Goal: Navigation & Orientation: Find specific page/section

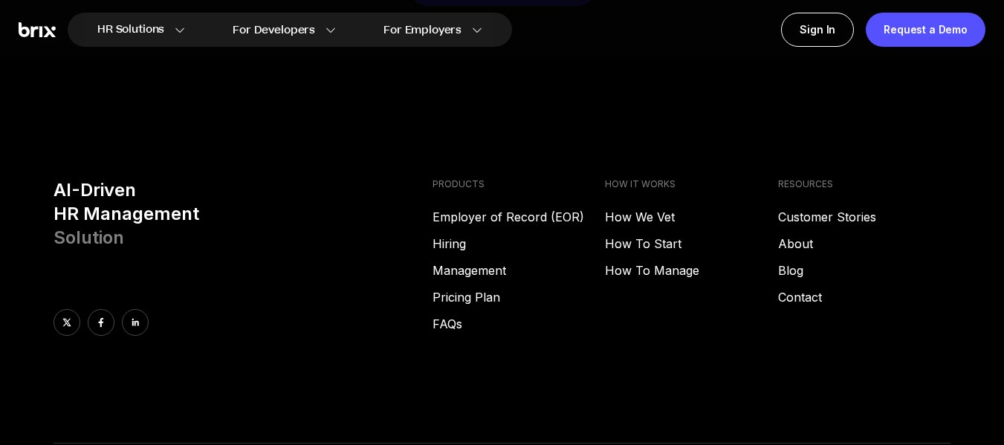
scroll to position [5971, 0]
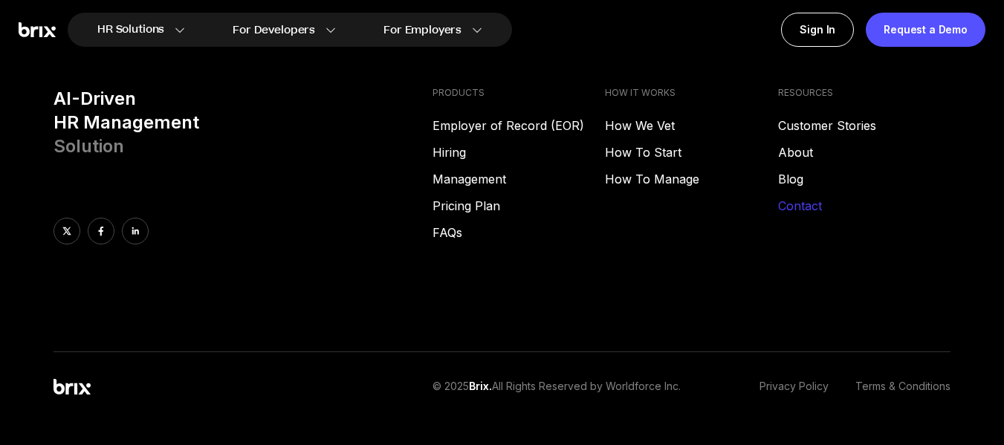
click at [797, 197] on link "Contact" at bounding box center [864, 206] width 172 height 18
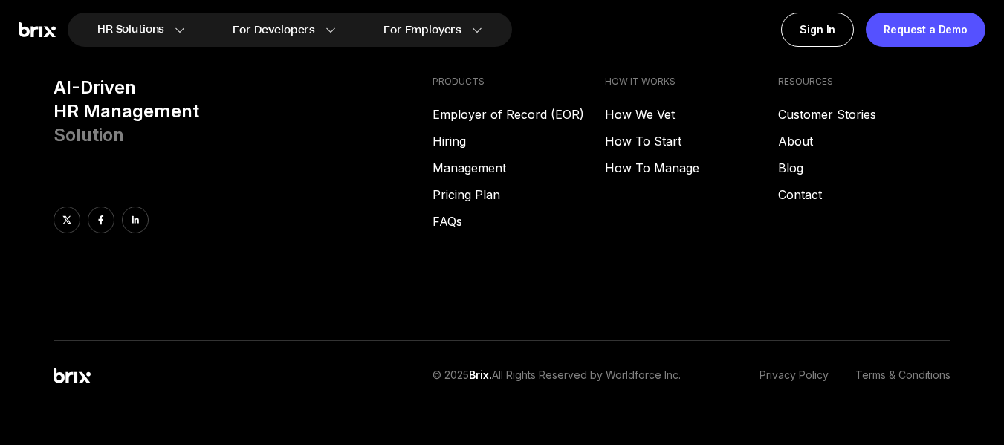
scroll to position [5991, 0]
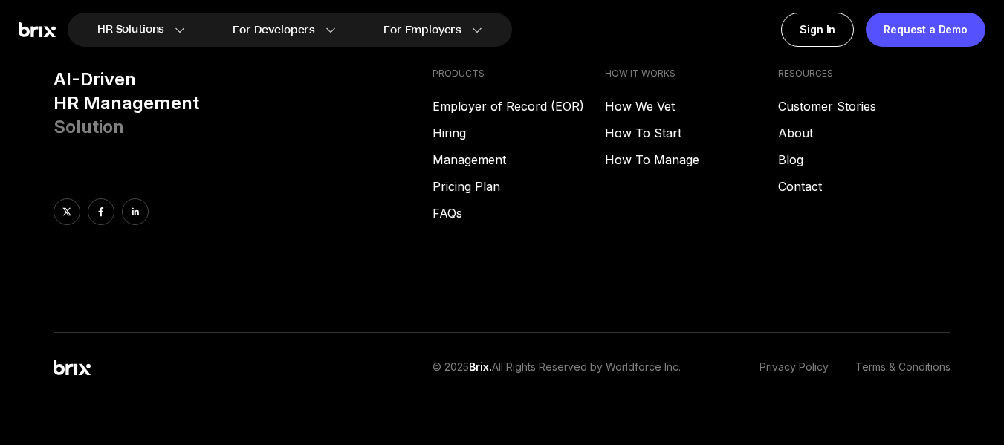
click at [256, 198] on div at bounding box center [237, 211] width 367 height 27
click at [99, 207] on icon at bounding box center [101, 211] width 5 height 9
click at [785, 360] on link "Privacy Policy" at bounding box center [793, 368] width 69 height 16
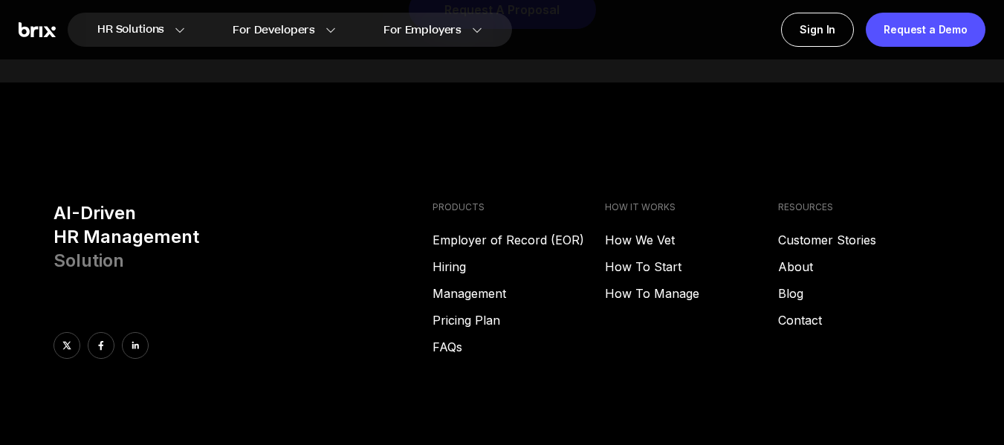
scroll to position [5835, 0]
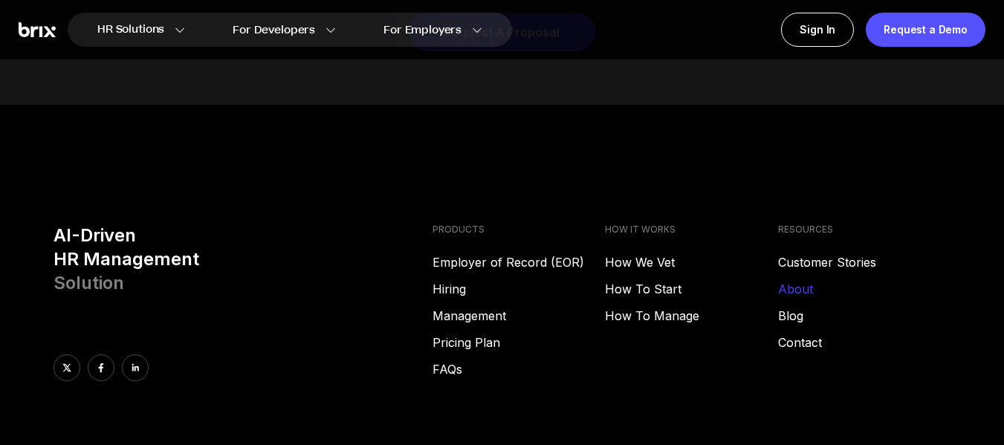
click at [785, 280] on link "About" at bounding box center [864, 289] width 172 height 18
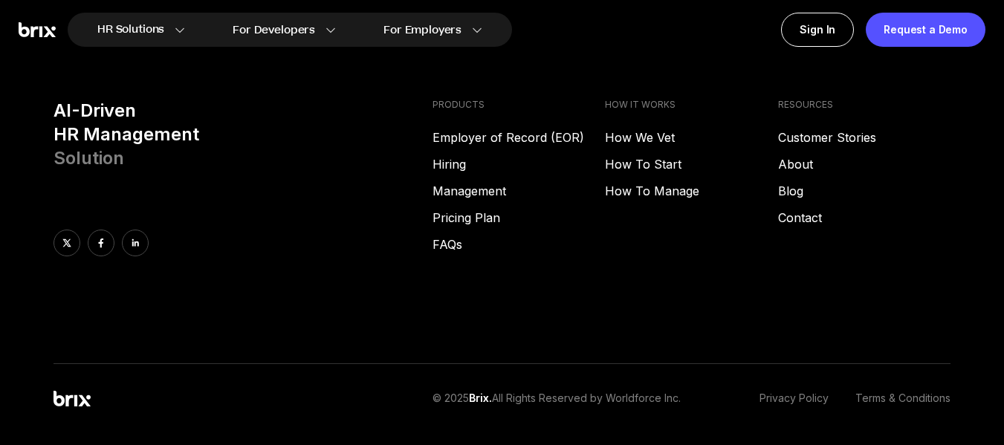
scroll to position [2169, 0]
